Goal: Task Accomplishment & Management: Complete application form

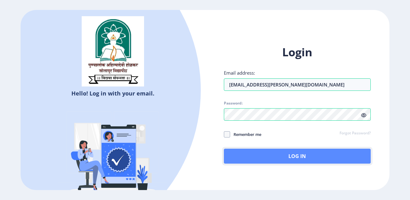
click at [295, 158] on button "Log In" at bounding box center [297, 156] width 147 height 15
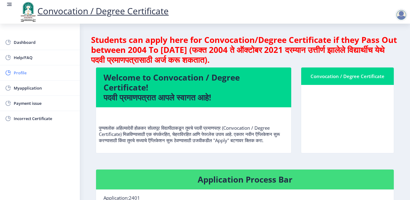
click at [23, 73] on span "Profile" at bounding box center [44, 72] width 61 height 7
select select
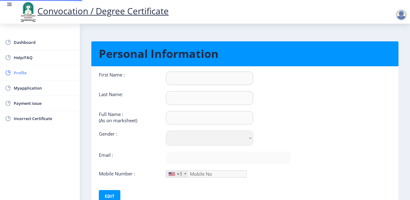
type input "[PERSON_NAME]"
type input "HARAKE"
type input "[PERSON_NAME] MALSIDHAPPA"
select select "[DEMOGRAPHIC_DATA]"
type input "[EMAIL_ADDRESS][PERSON_NAME][DOMAIN_NAME]"
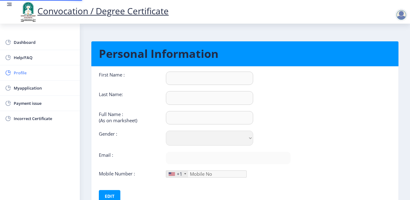
type input "[PHONE_NUMBER]"
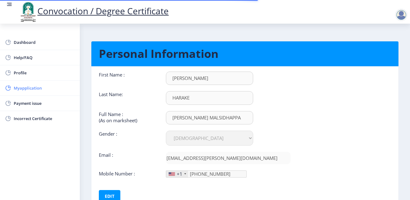
click at [26, 89] on span "Myapplication" at bounding box center [44, 87] width 61 height 7
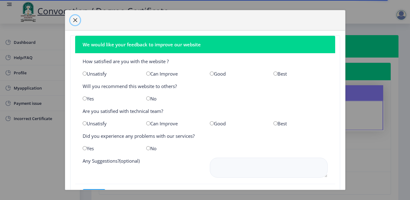
click at [73, 21] on span "button" at bounding box center [75, 20] width 5 height 5
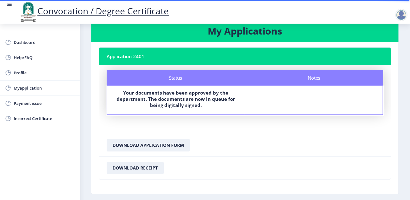
scroll to position [2, 0]
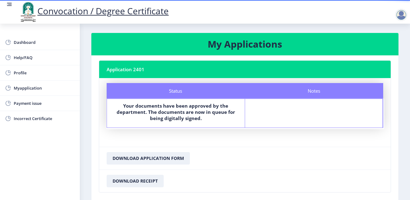
click at [400, 14] on div at bounding box center [401, 15] width 12 height 12
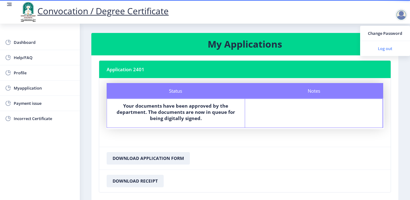
click at [383, 49] on span "Log out" at bounding box center [385, 48] width 40 height 7
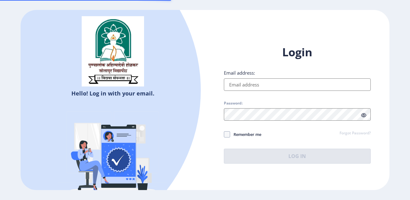
type input "[EMAIL_ADDRESS][PERSON_NAME][DOMAIN_NAME]"
